Goal: Transaction & Acquisition: Purchase product/service

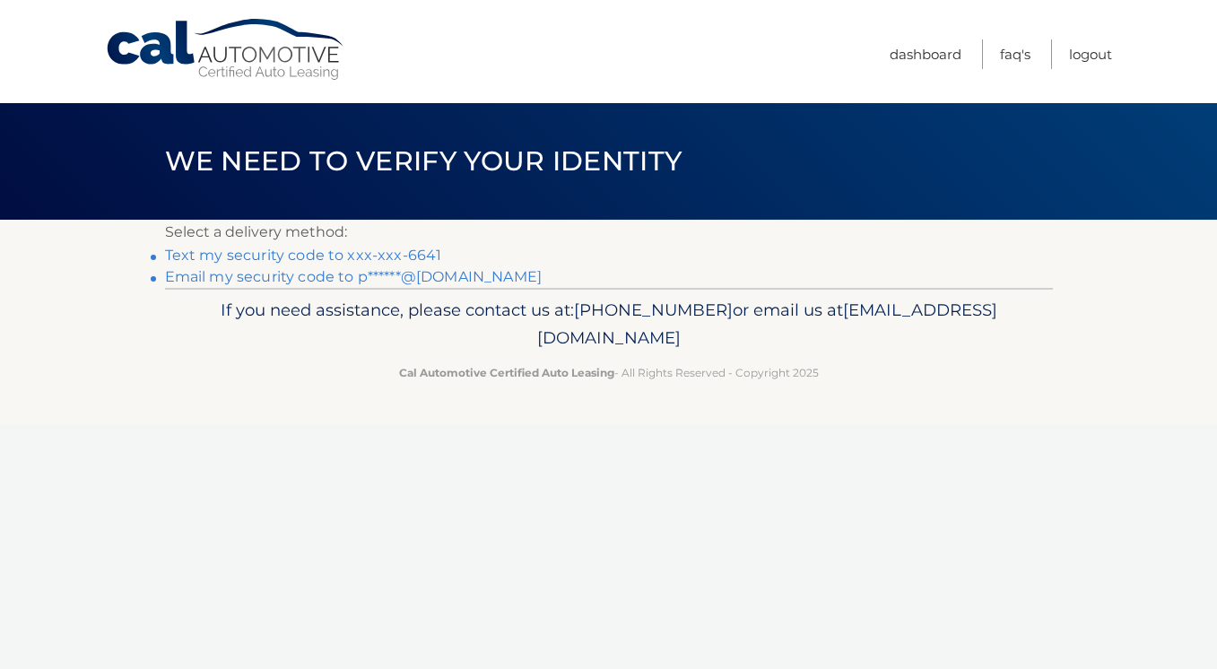
click at [263, 256] on link "Text my security code to xxx-xxx-6641" at bounding box center [303, 255] width 277 height 17
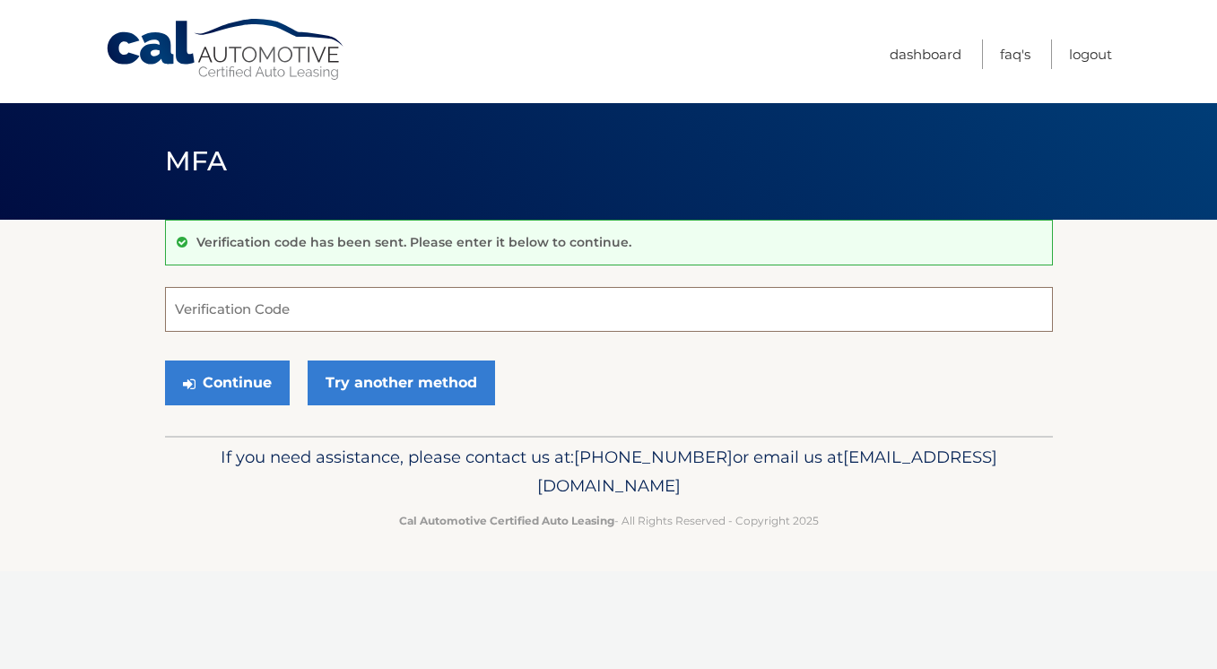
click at [223, 311] on input "Verification Code" at bounding box center [609, 309] width 888 height 45
type input "238843"
click at [264, 375] on button "Continue" at bounding box center [227, 382] width 125 height 45
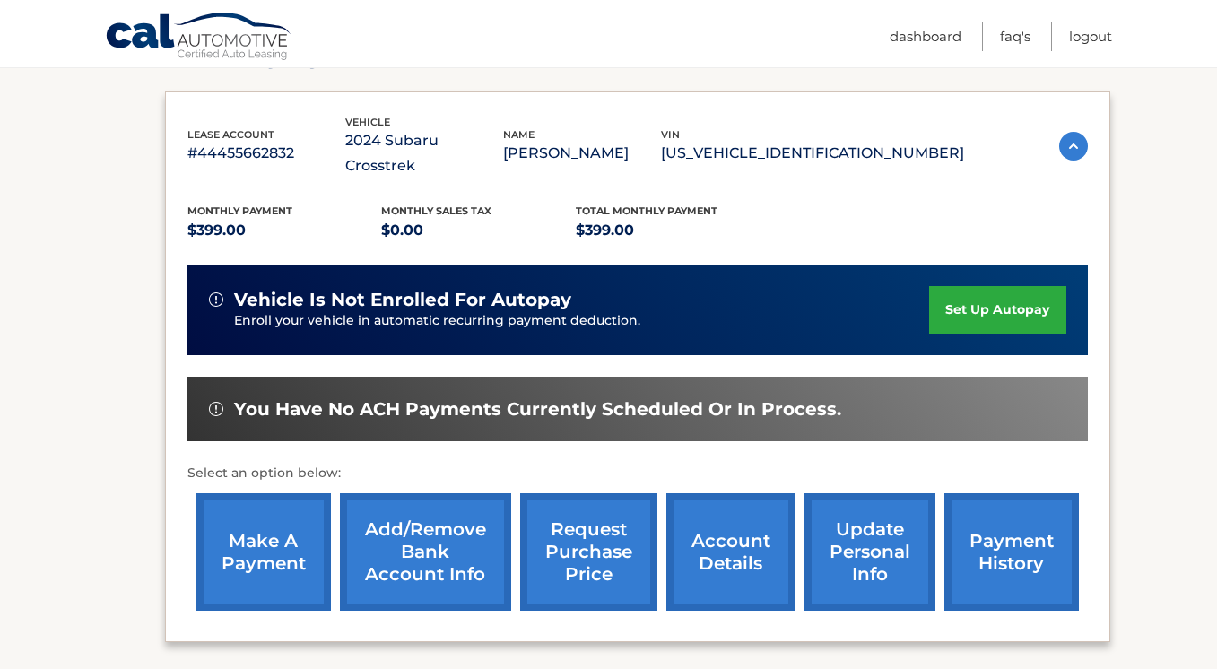
scroll to position [284, 0]
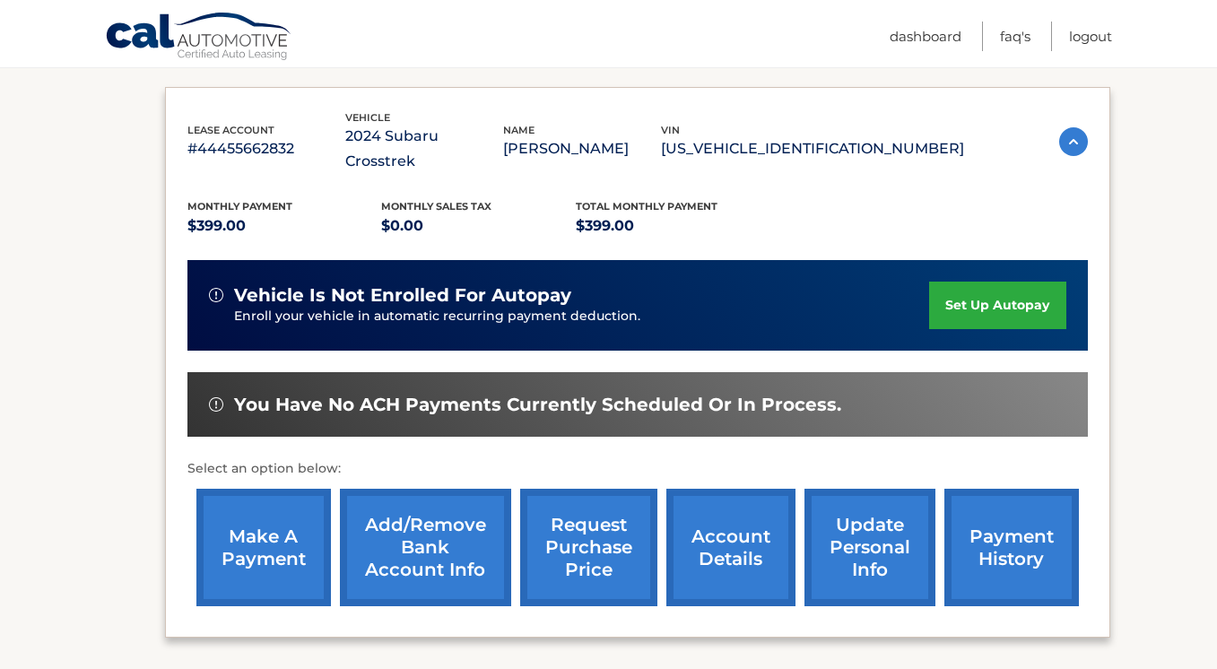
click at [273, 508] on link "make a payment" at bounding box center [263, 547] width 134 height 117
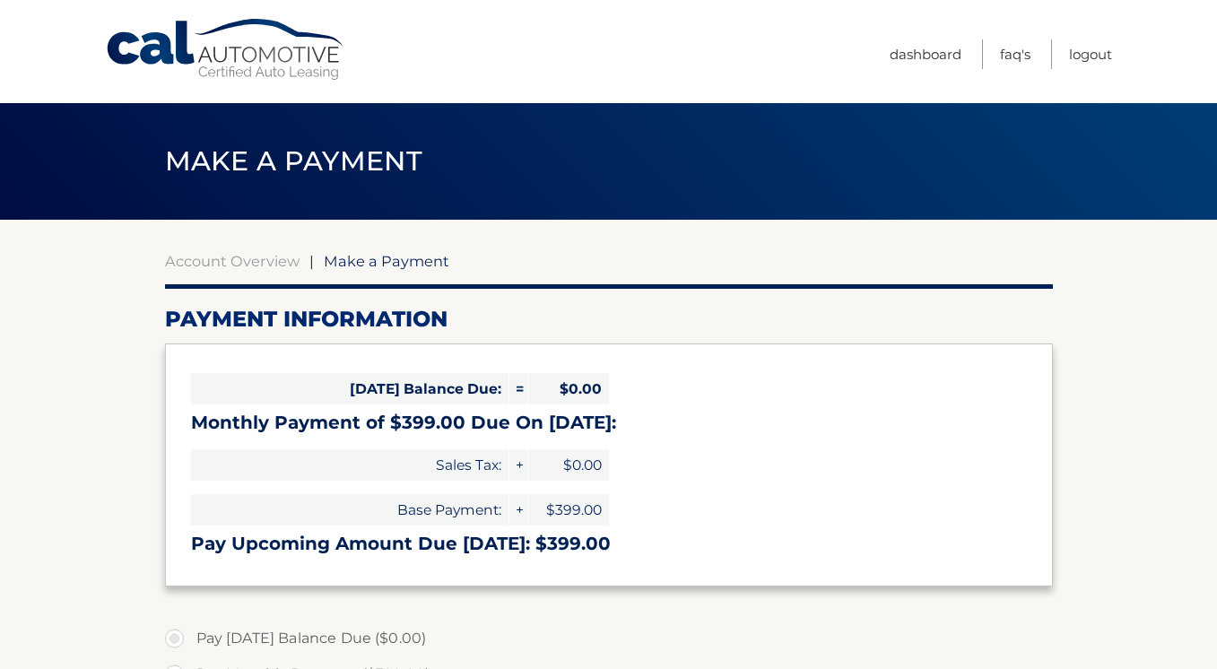
select select "ODlkOWM2NTktMDc0Yi00M2U0LTkxMjgtZWYzOTU0N2VjYWFm"
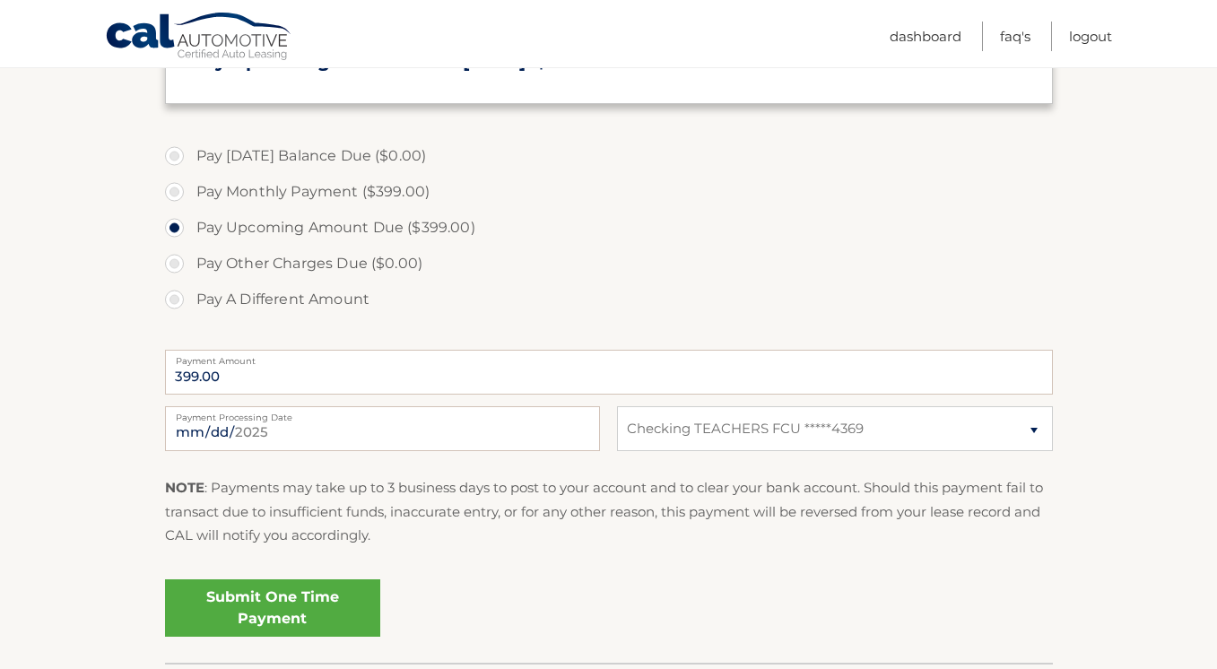
scroll to position [487, 0]
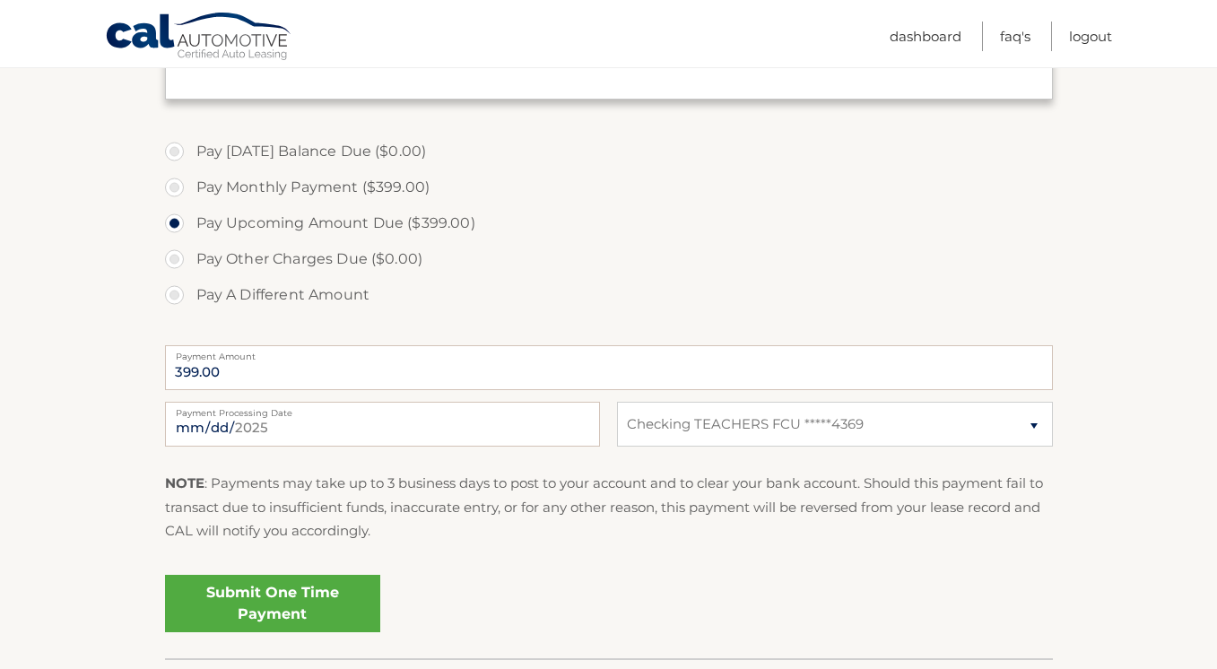
click at [313, 590] on link "Submit One Time Payment" at bounding box center [272, 603] width 215 height 57
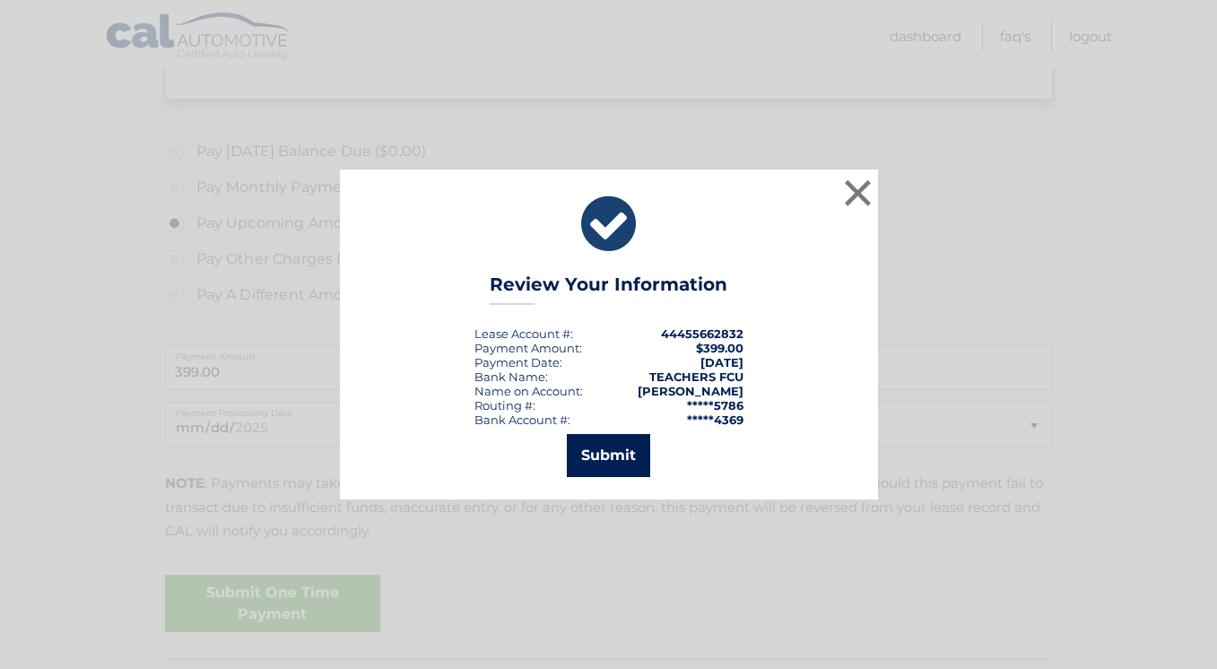
click at [614, 451] on button "Submit" at bounding box center [608, 455] width 83 height 43
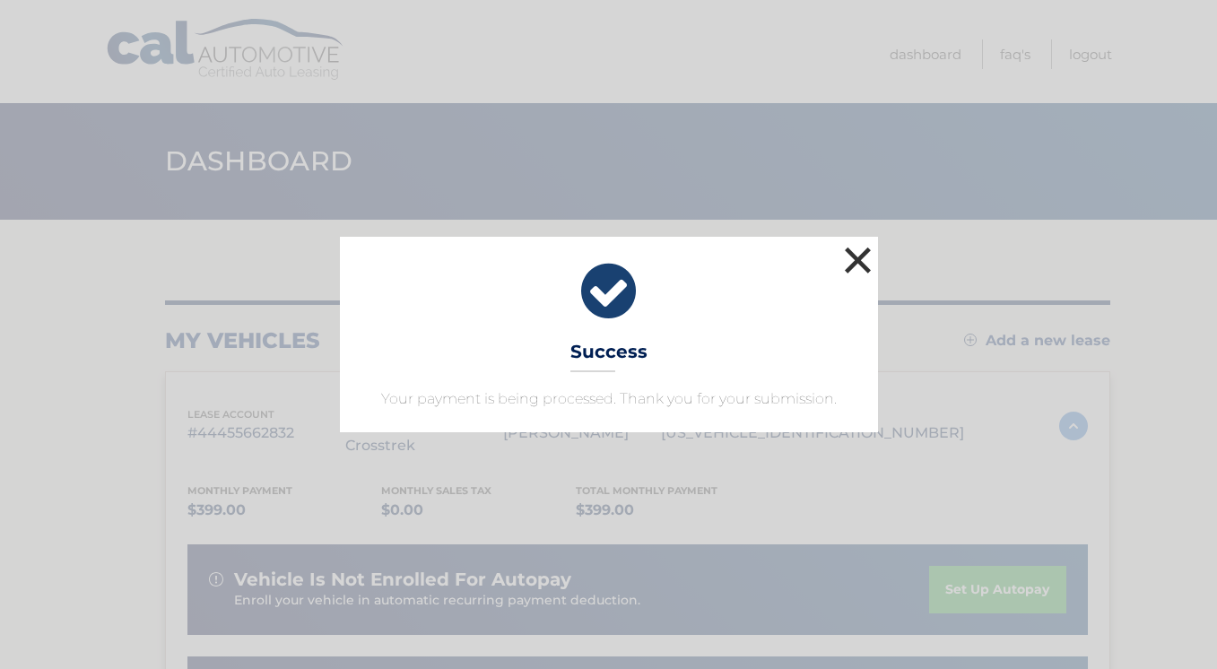
click at [850, 256] on button "×" at bounding box center [858, 260] width 36 height 36
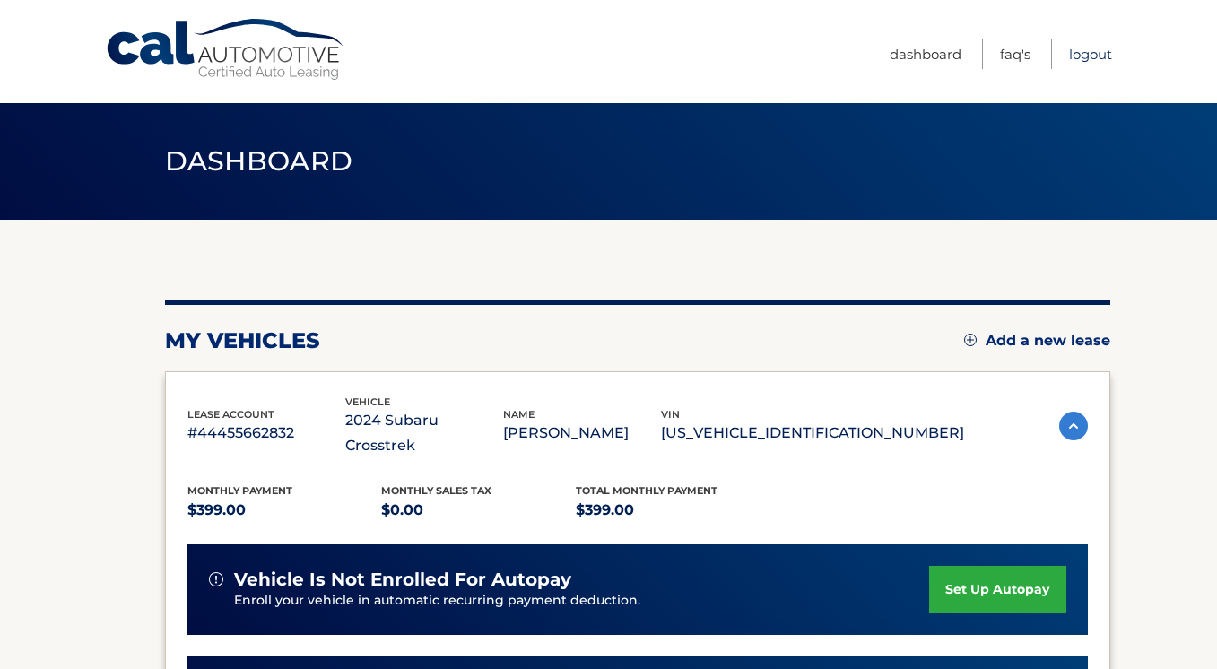
click at [1100, 55] on link "Logout" at bounding box center [1090, 54] width 43 height 30
